Goal: Transaction & Acquisition: Download file/media

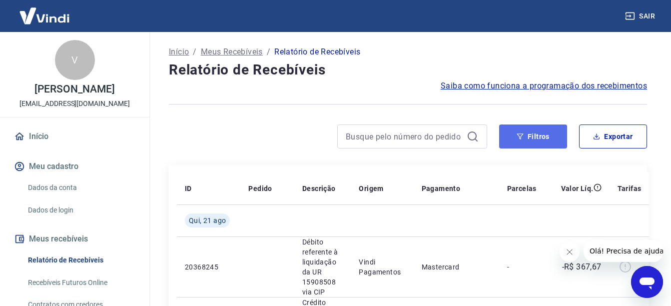
click at [549, 143] on button "Filtros" at bounding box center [533, 136] width 68 height 24
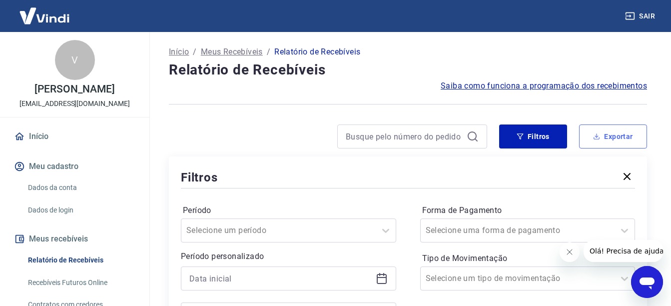
click at [620, 129] on button "Exportar" at bounding box center [613, 136] width 68 height 24
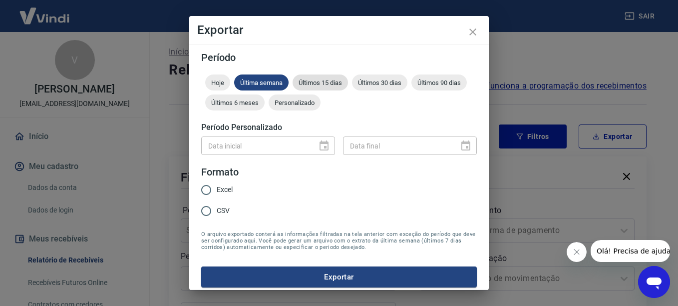
click at [322, 76] on div "Últimos 15 dias" at bounding box center [320, 82] width 55 height 16
drag, startPoint x: 221, startPoint y: 189, endPoint x: 236, endPoint y: 193, distance: 15.5
click at [221, 189] on span "Excel" at bounding box center [225, 189] width 16 height 10
click at [217, 189] on input "Excel" at bounding box center [206, 189] width 21 height 21
radio input "true"
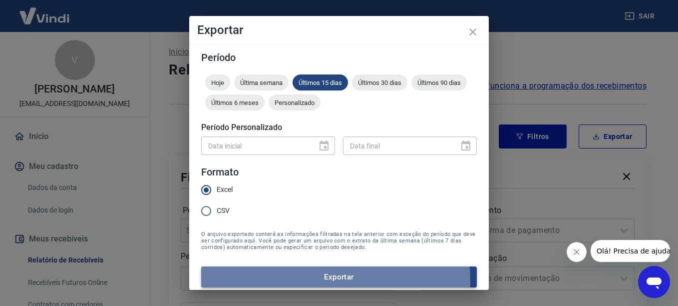
click at [310, 280] on button "Exportar" at bounding box center [339, 276] width 276 height 21
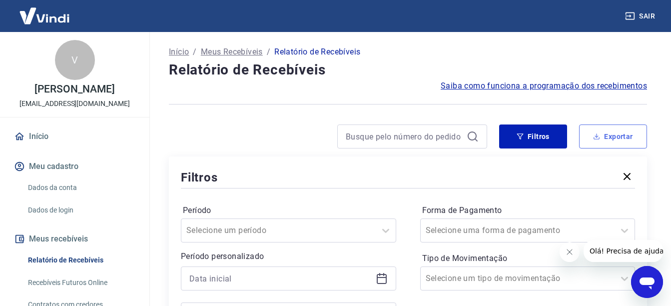
click at [598, 140] on button "Exportar" at bounding box center [613, 136] width 68 height 24
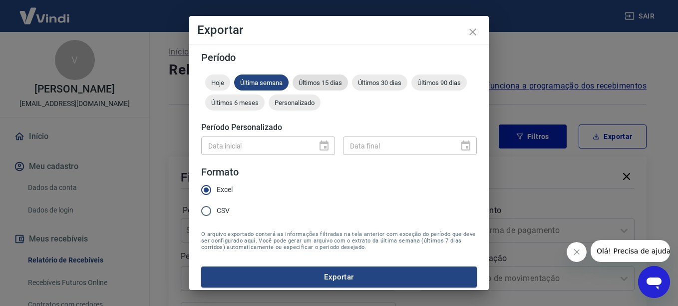
click at [302, 83] on span "Últimos 15 dias" at bounding box center [320, 82] width 55 height 7
click at [295, 295] on div "Exportar Período Hoje Última semana Últimos 15 dias Últimos 30 dias Últimos 90 …" at bounding box center [339, 153] width 678 height 306
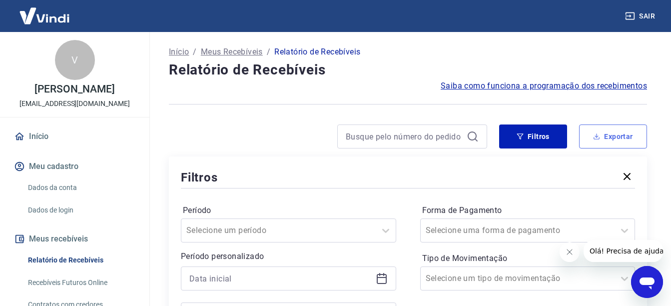
click at [627, 135] on button "Exportar" at bounding box center [613, 136] width 68 height 24
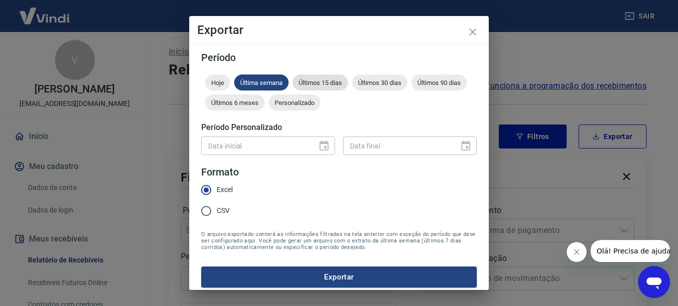
click at [309, 82] on span "Últimos 15 dias" at bounding box center [320, 82] width 55 height 7
click at [317, 275] on button "Exportar" at bounding box center [339, 276] width 276 height 21
